Goal: Transaction & Acquisition: Register for event/course

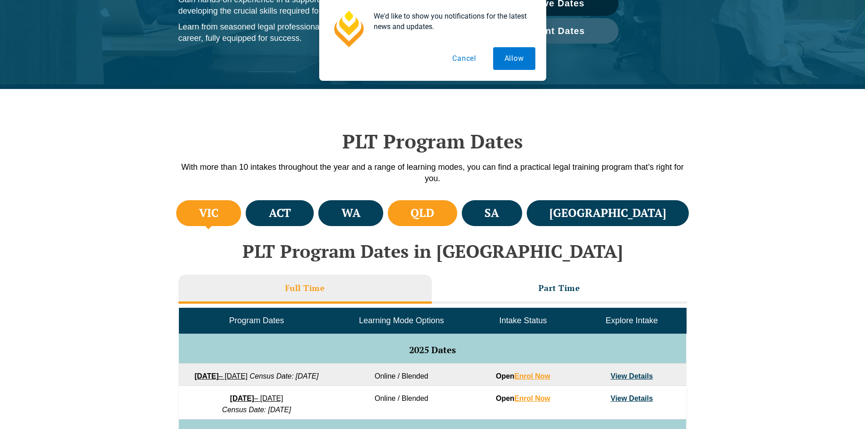
click at [457, 226] on li "QLD" at bounding box center [422, 213] width 69 height 26
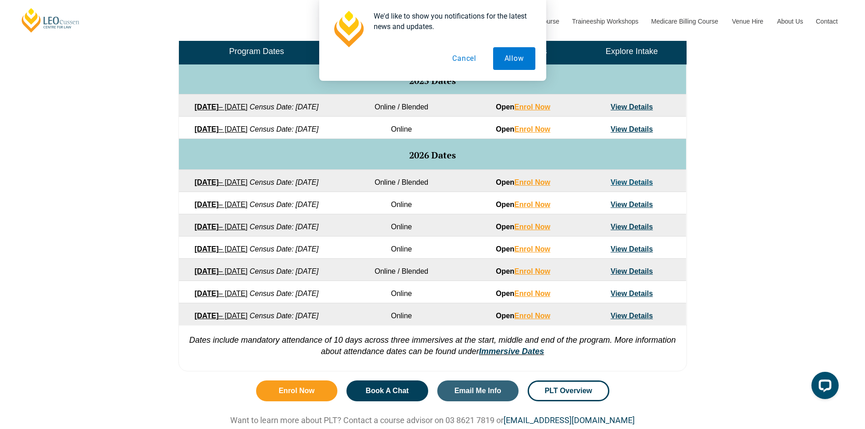
scroll to position [454, 0]
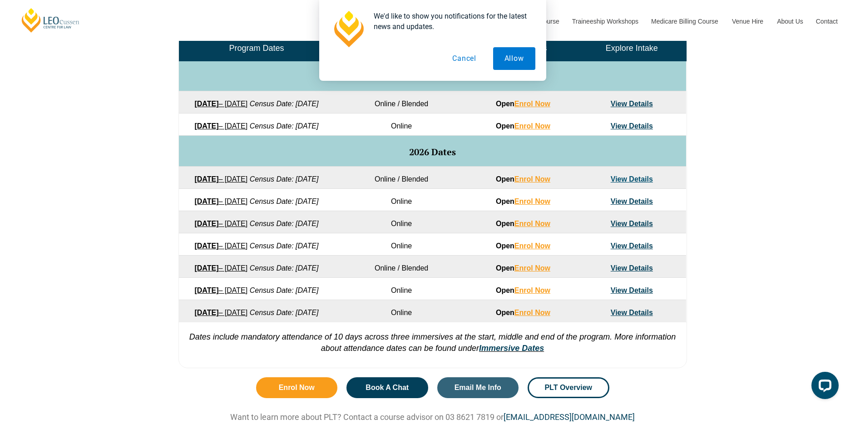
click at [474, 62] on button "Cancel" at bounding box center [464, 58] width 47 height 23
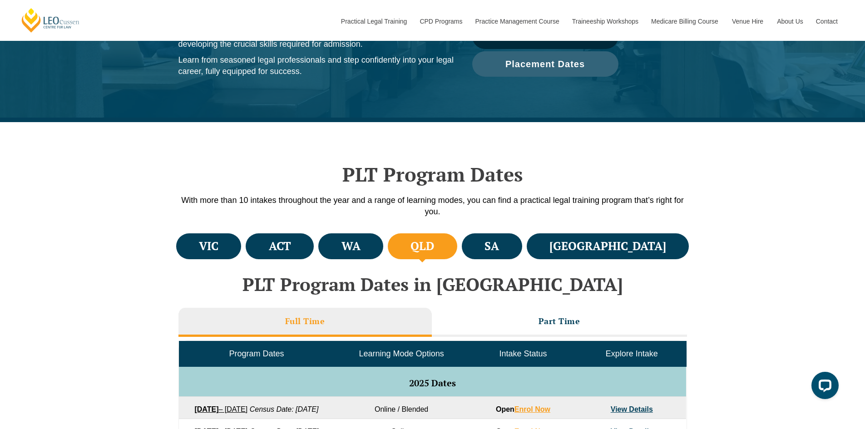
scroll to position [136, 0]
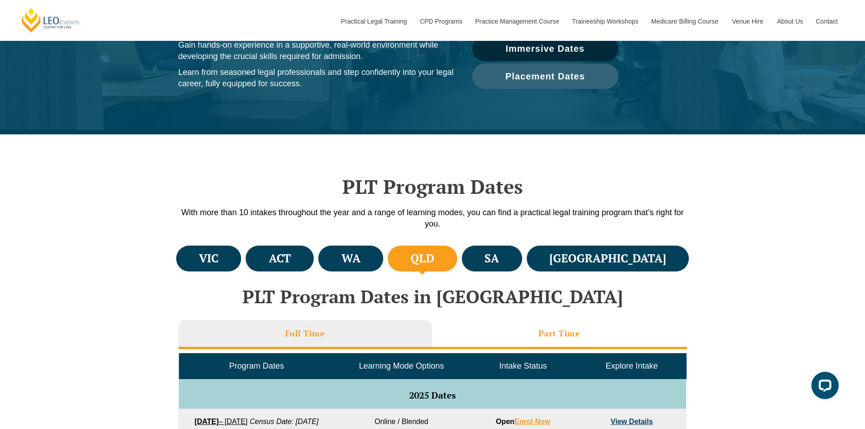
click at [501, 330] on li "Part Time" at bounding box center [559, 334] width 255 height 29
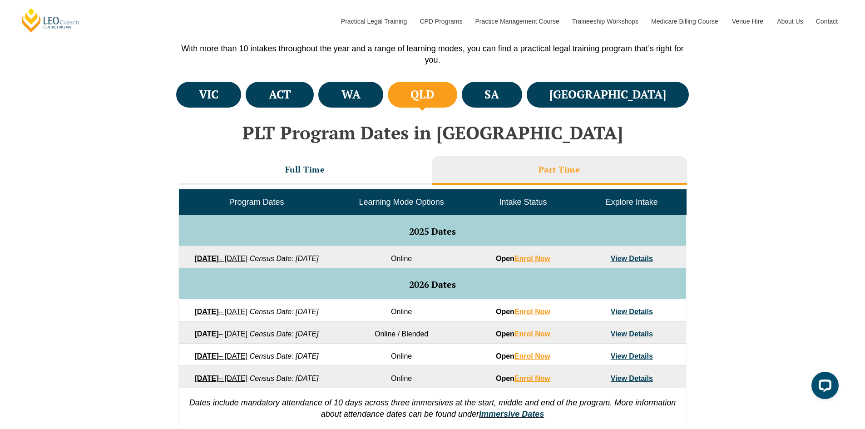
scroll to position [318, 0]
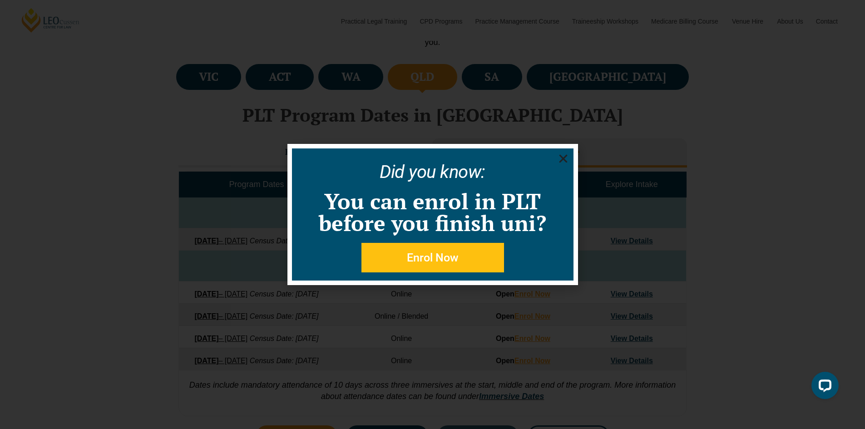
click at [489, 211] on link "You can enrol in PLT before you finish uni?" at bounding box center [432, 212] width 227 height 51
